Goal: Transaction & Acquisition: Purchase product/service

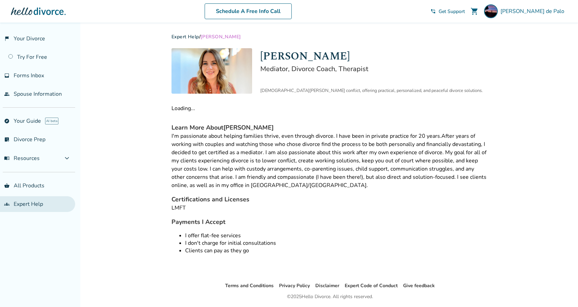
click at [28, 199] on link "groups Expert Help" at bounding box center [37, 204] width 75 height 16
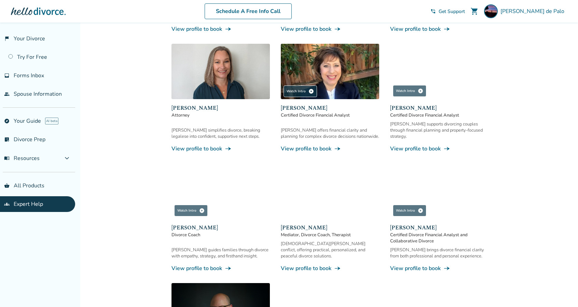
scroll to position [197, 0]
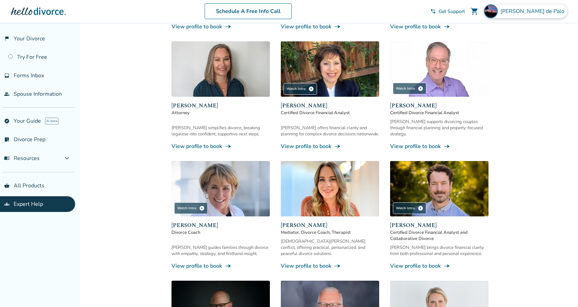
click at [541, 9] on span "Andrea de Palo" at bounding box center [533, 12] width 67 height 8
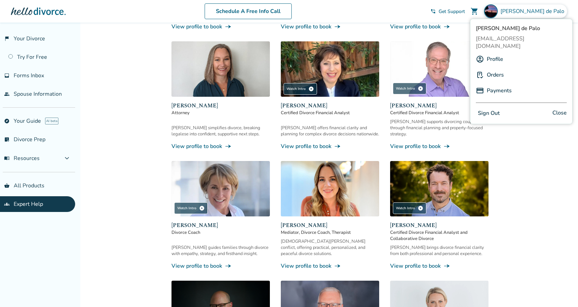
click at [497, 55] on link "Profile" at bounding box center [495, 59] width 16 height 13
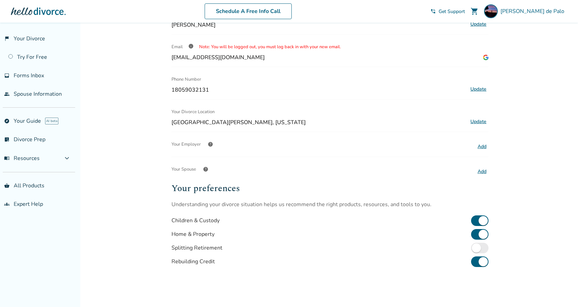
scroll to position [34, 0]
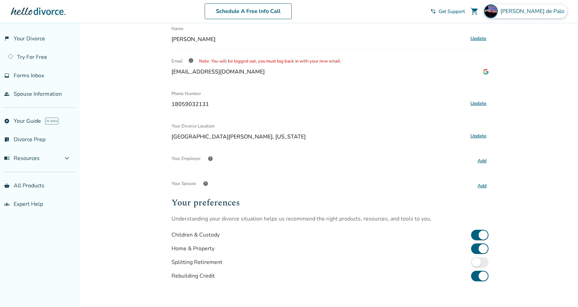
click at [537, 15] on span "Andrea de Palo" at bounding box center [533, 12] width 67 height 8
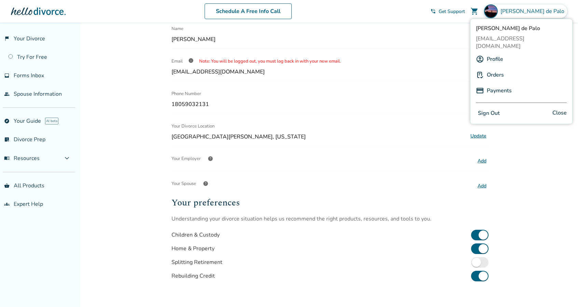
click at [502, 68] on link "Orders" at bounding box center [495, 74] width 17 height 13
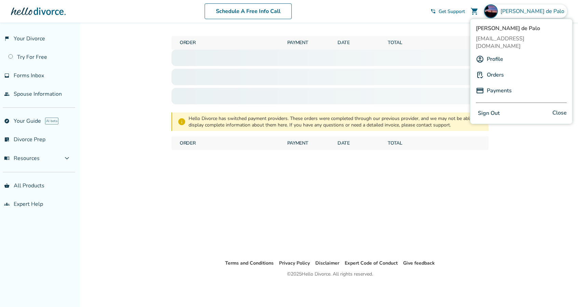
scroll to position [23, 0]
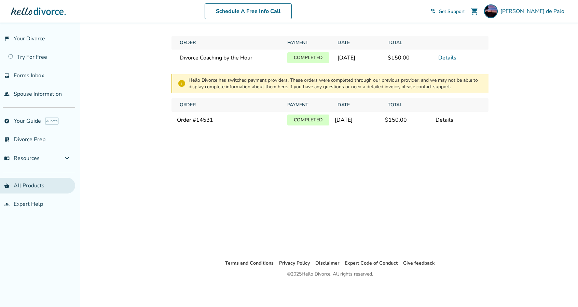
click at [22, 182] on link "shopping_basket All Products" at bounding box center [37, 186] width 75 height 16
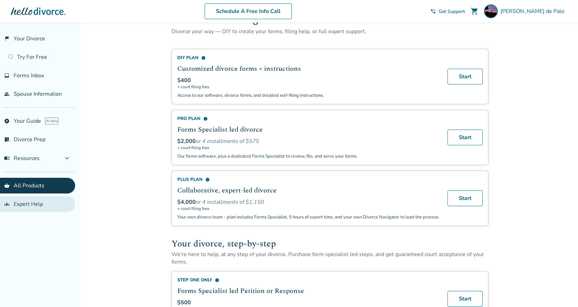
click at [20, 202] on link "groups Expert Help" at bounding box center [37, 204] width 75 height 16
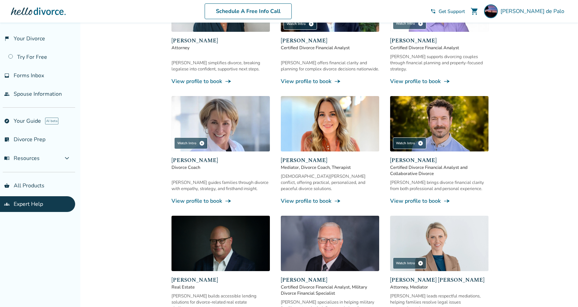
scroll to position [269, 0]
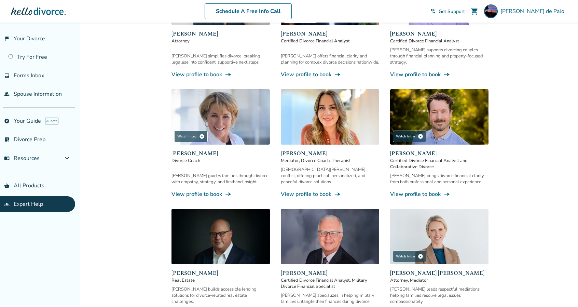
click at [224, 112] on img at bounding box center [220, 116] width 98 height 55
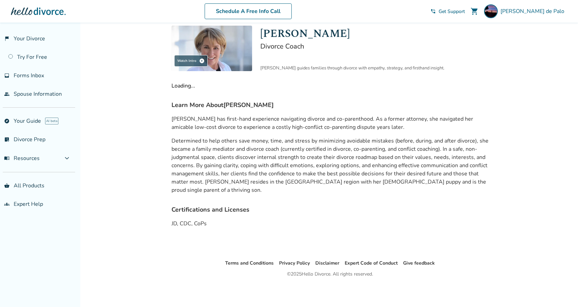
scroll to position [46, 0]
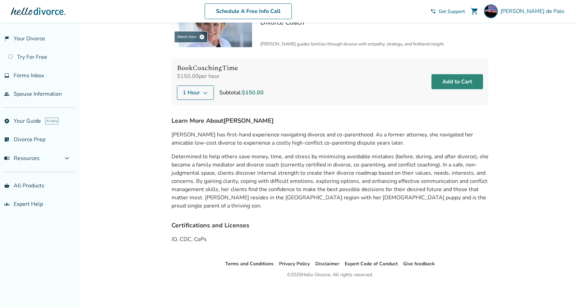
click at [453, 81] on button "Add to Cart" at bounding box center [457, 81] width 52 height 15
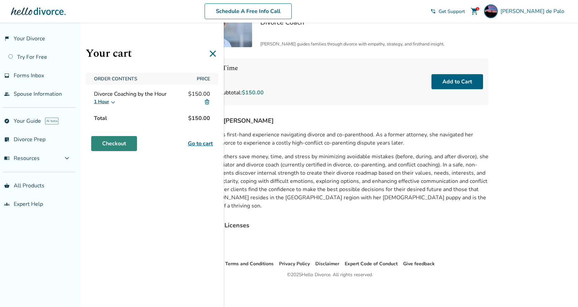
click at [113, 149] on link "Checkout" at bounding box center [114, 143] width 46 height 15
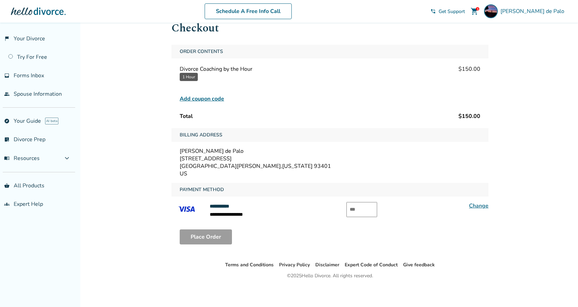
click at [355, 209] on input "text" at bounding box center [361, 209] width 31 height 15
click at [482, 205] on link "Change" at bounding box center [478, 206] width 19 height 8
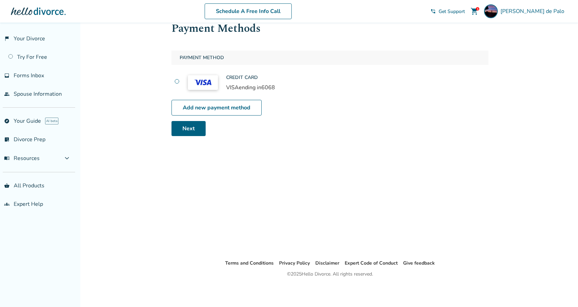
scroll to position [23, 0]
click at [195, 126] on link "Next" at bounding box center [188, 128] width 34 height 15
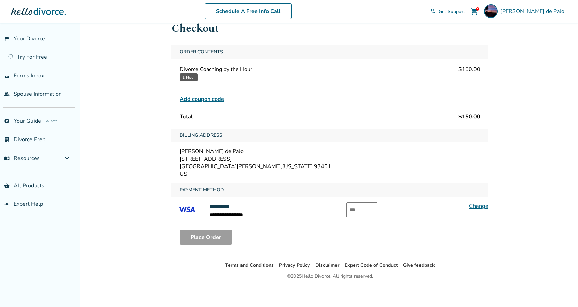
click at [362, 211] on input "text" at bounding box center [361, 209] width 31 height 15
type input "***"
click at [212, 237] on button "Place Order" at bounding box center [206, 237] width 52 height 15
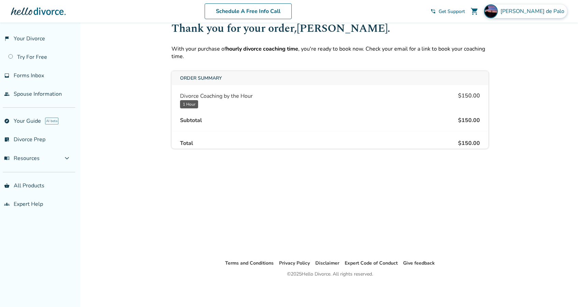
click at [534, 14] on span "Andrea de Palo" at bounding box center [533, 12] width 67 height 8
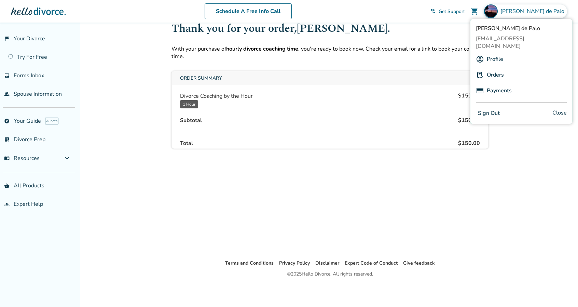
click at [500, 68] on link "Orders" at bounding box center [495, 74] width 17 height 13
